Goal: Information Seeking & Learning: Learn about a topic

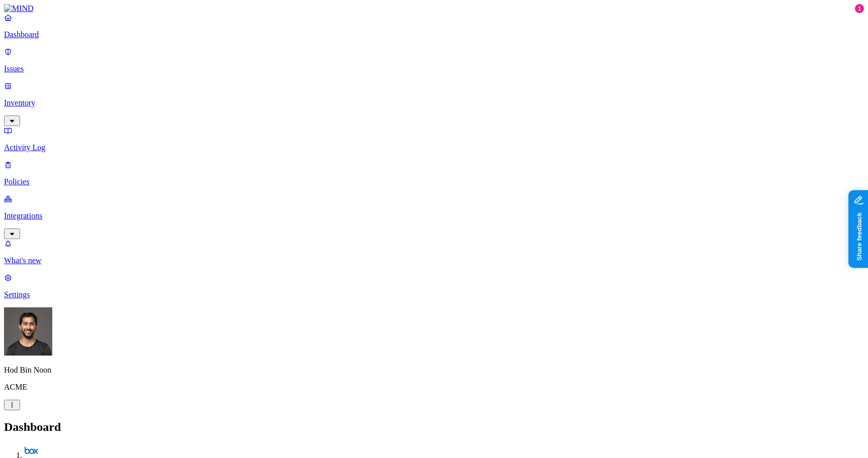
click at [63, 81] on link "Inventory" at bounding box center [434, 102] width 860 height 43
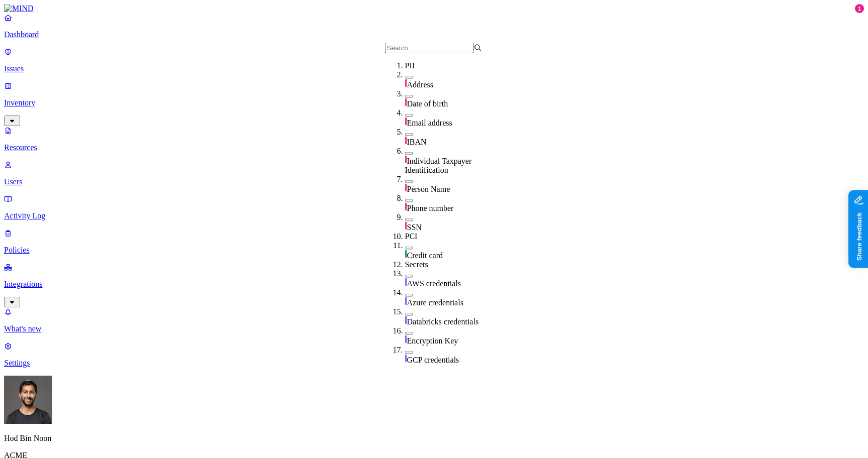
scroll to position [81, 0]
click at [429, 251] on span "Credit card" at bounding box center [425, 255] width 36 height 9
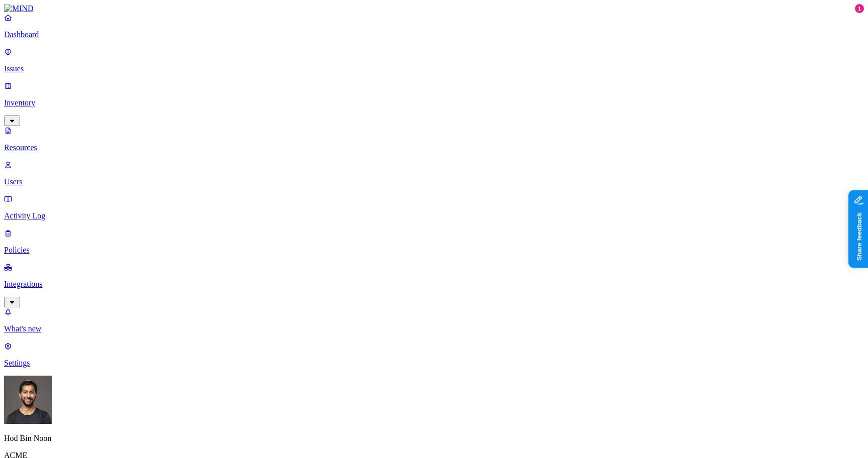
scroll to position [242, 0]
click at [57, 275] on nav "Dashboard Issues Inventory Resources Users Activity Log Policies Integrations W…" at bounding box center [434, 190] width 860 height 355
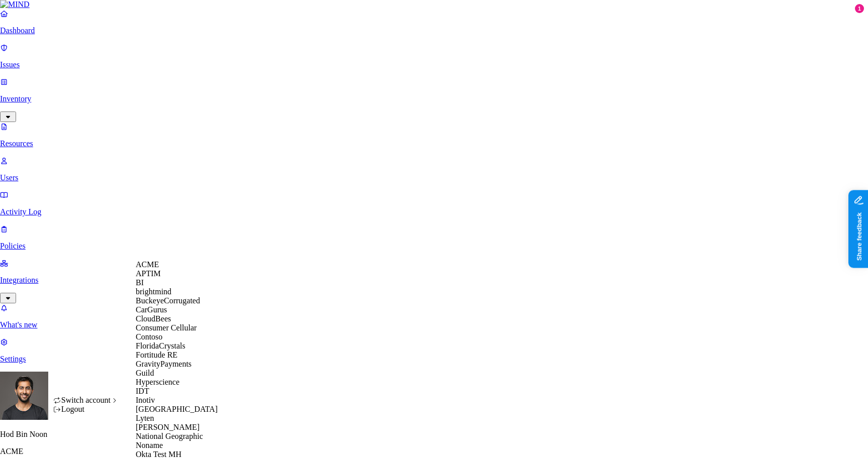
scroll to position [326, 0]
click at [179, 432] on span "National Geographic" at bounding box center [169, 436] width 67 height 9
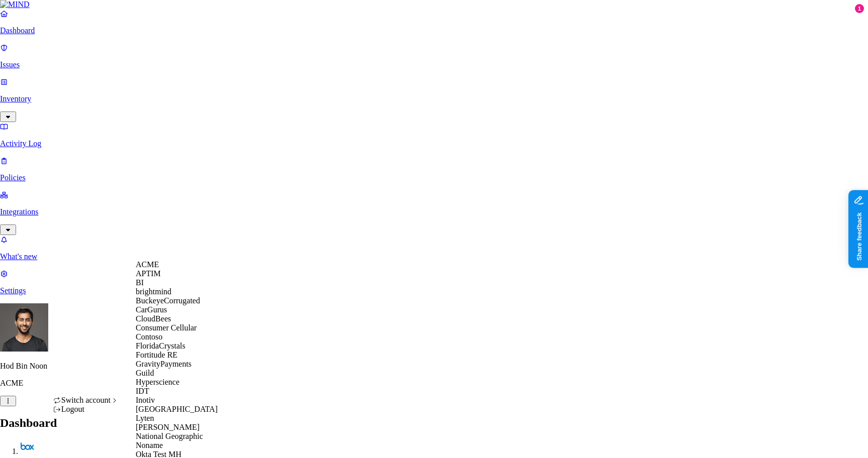
scroll to position [319, 0]
click at [171, 432] on span "National Geographic" at bounding box center [169, 436] width 67 height 9
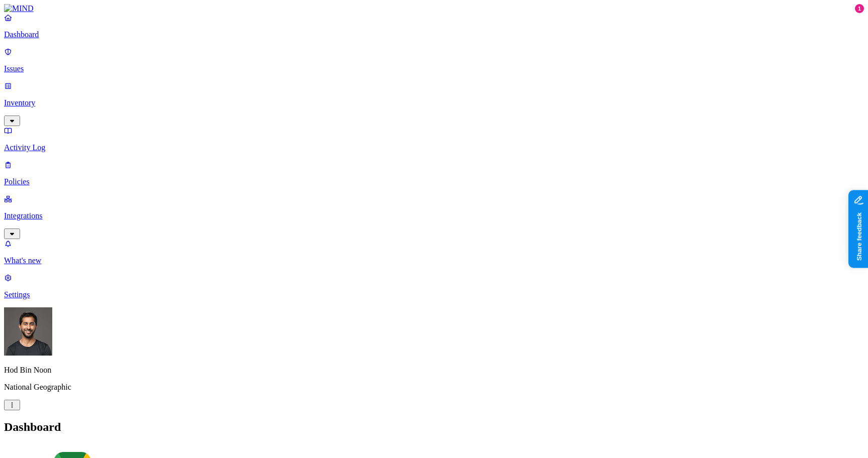
click at [59, 99] on p "Inventory" at bounding box center [434, 103] width 860 height 9
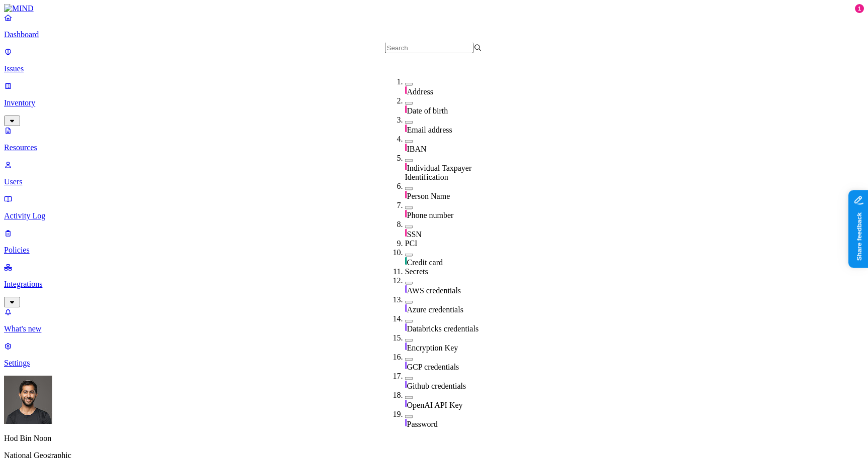
scroll to position [98, 0]
click at [432, 258] on span "Credit card" at bounding box center [425, 262] width 36 height 9
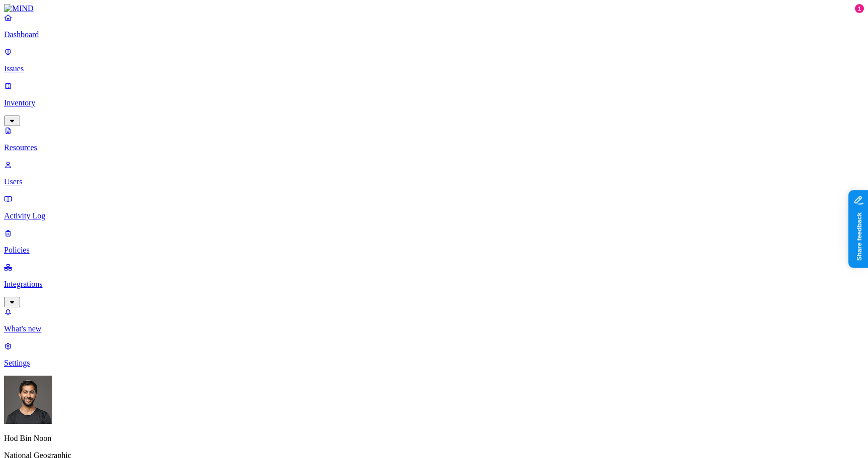
scroll to position [47, 0]
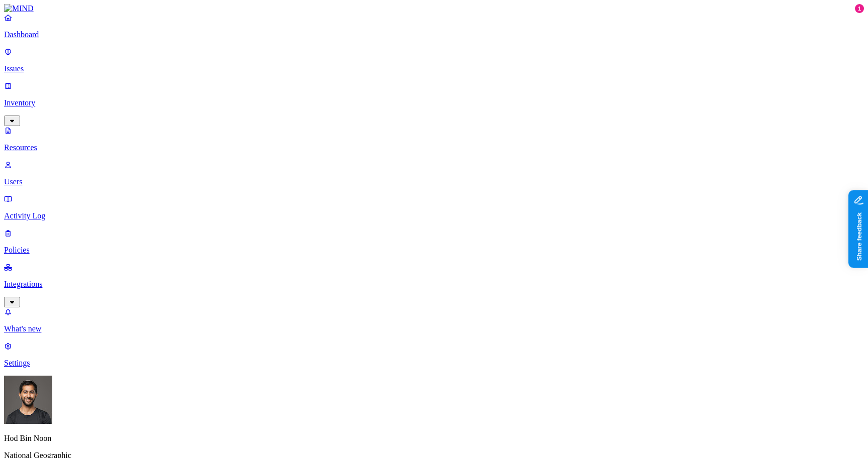
click at [66, 280] on p "Integrations" at bounding box center [434, 284] width 860 height 9
click at [62, 291] on p "Endpoints" at bounding box center [434, 295] width 860 height 9
click at [56, 87] on link "Inventory" at bounding box center [434, 102] width 860 height 43
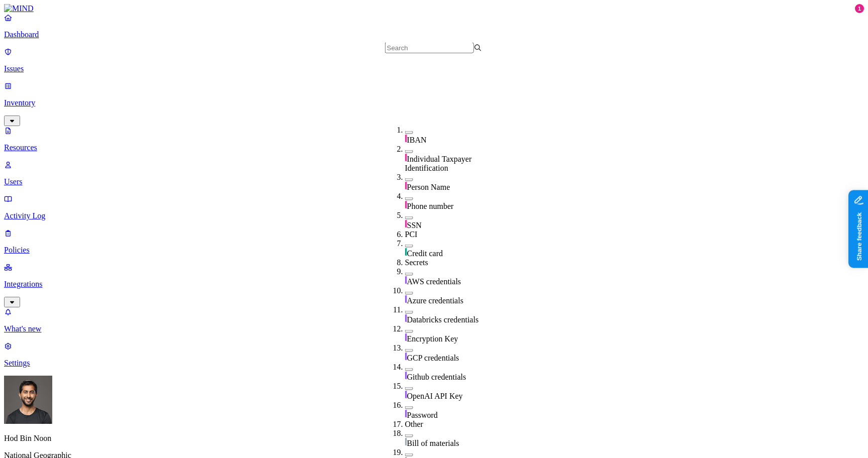
scroll to position [146, 0]
click at [434, 239] on div "Credit card" at bounding box center [453, 248] width 97 height 19
click at [405, 239] on div "Credit card" at bounding box center [453, 248] width 97 height 19
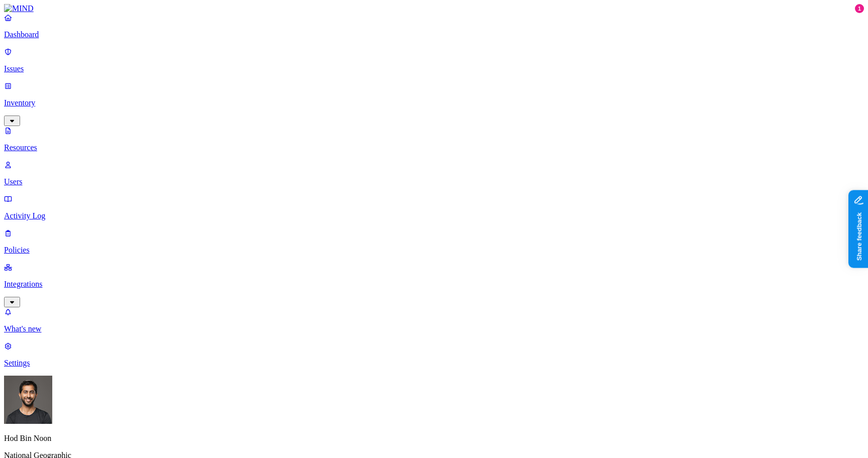
scroll to position [242, 0]
